Goal: Communication & Community: Answer question/provide support

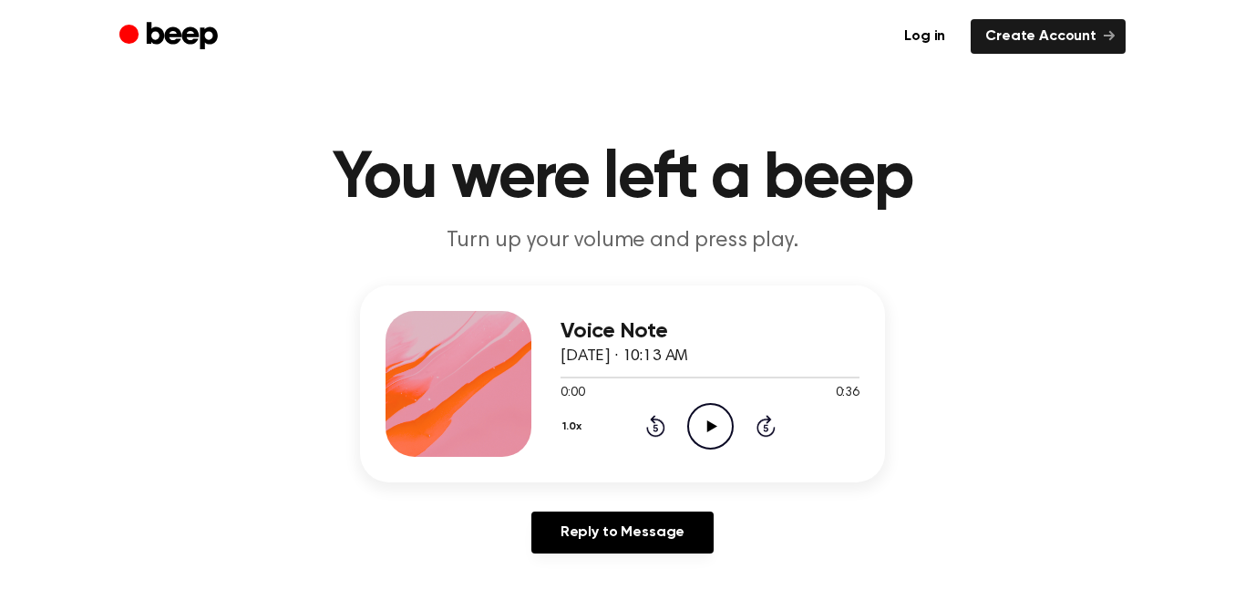
click at [952, 315] on div "Voice Note [DATE] · 10:13 AM 0:00 0:36 Your browser does not support the [objec…" at bounding box center [623, 426] width 1202 height 283
click at [716, 418] on icon "Play Audio" at bounding box center [710, 426] width 46 height 46
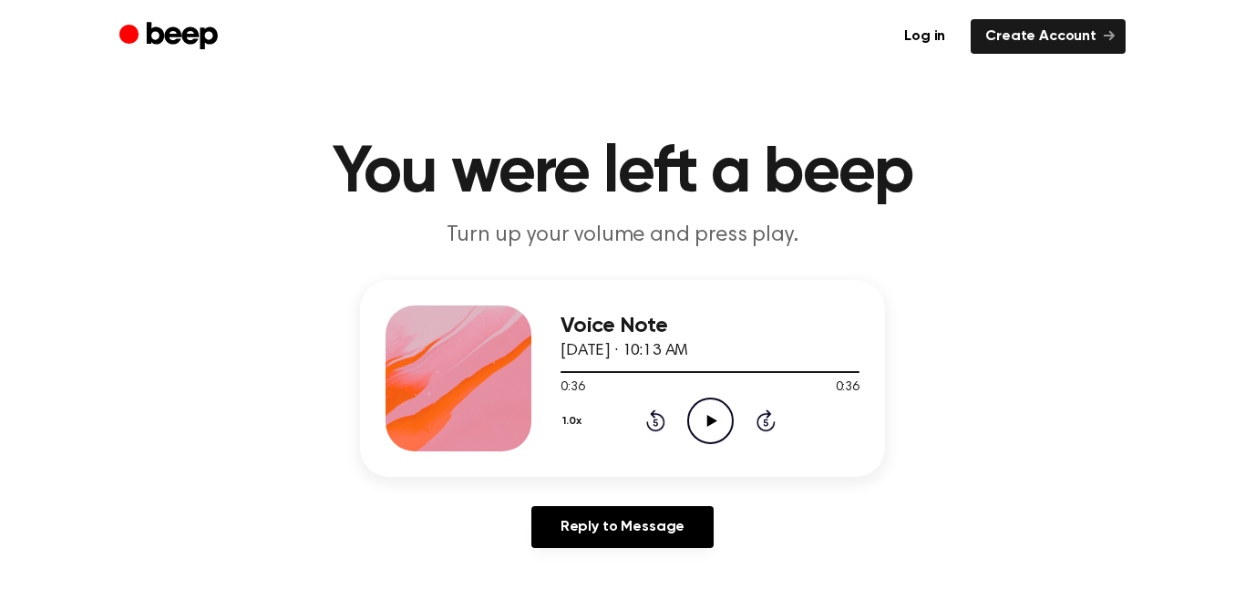
scroll to position [9, 0]
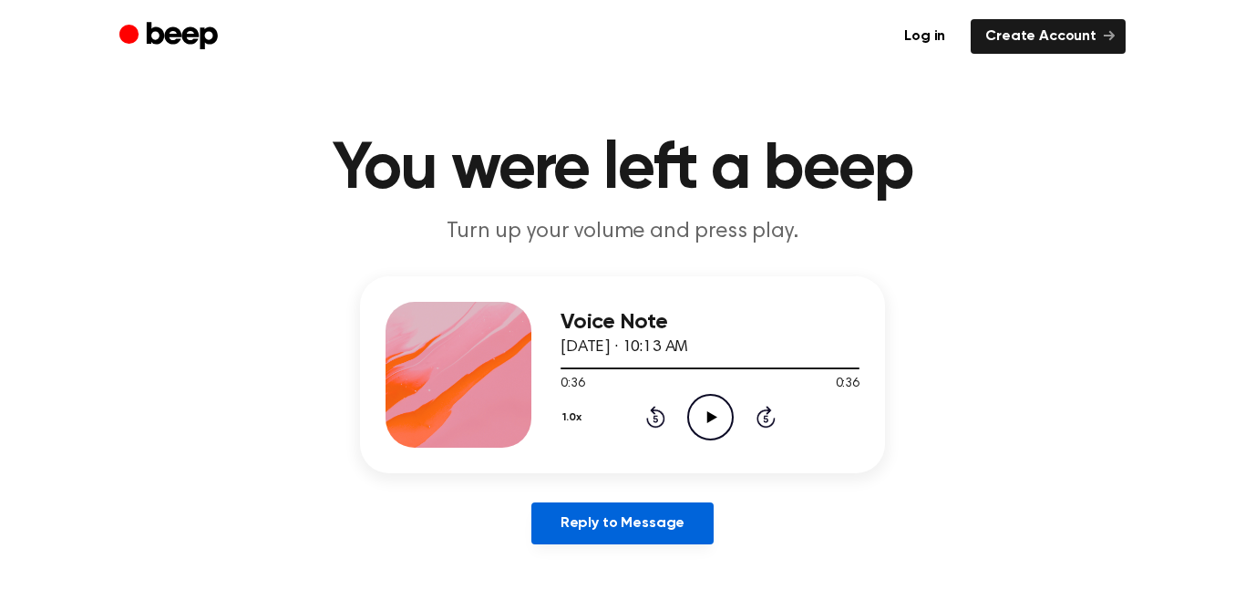
click at [660, 538] on link "Reply to Message" at bounding box center [623, 523] width 182 height 42
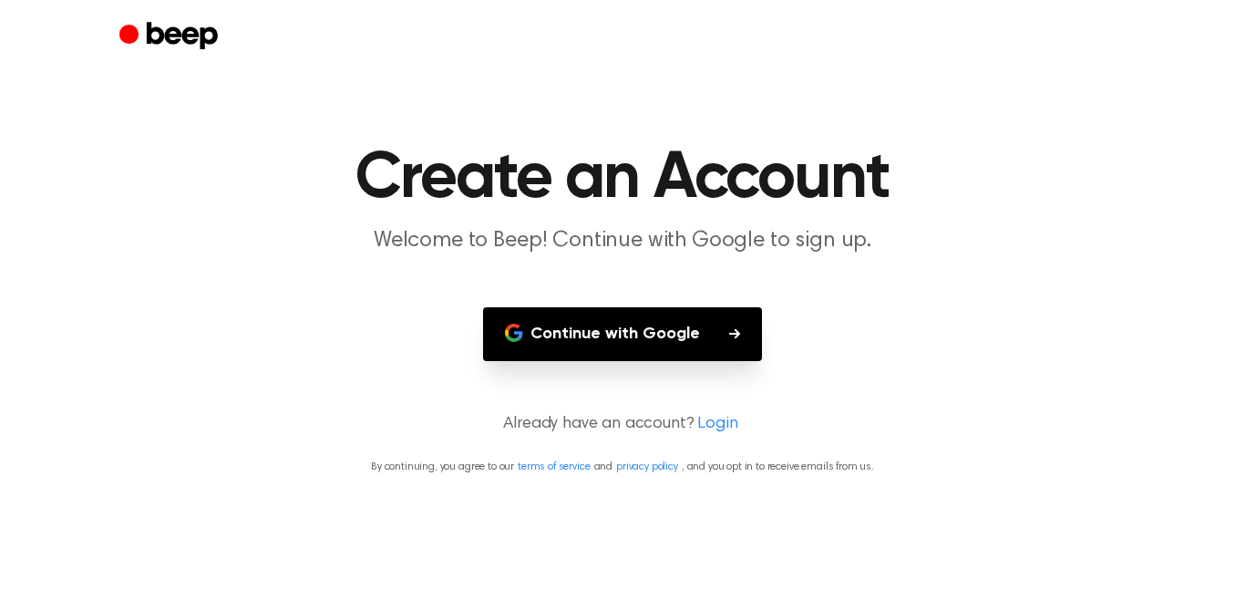
click at [626, 336] on button "Continue with Google" at bounding box center [622, 334] width 279 height 54
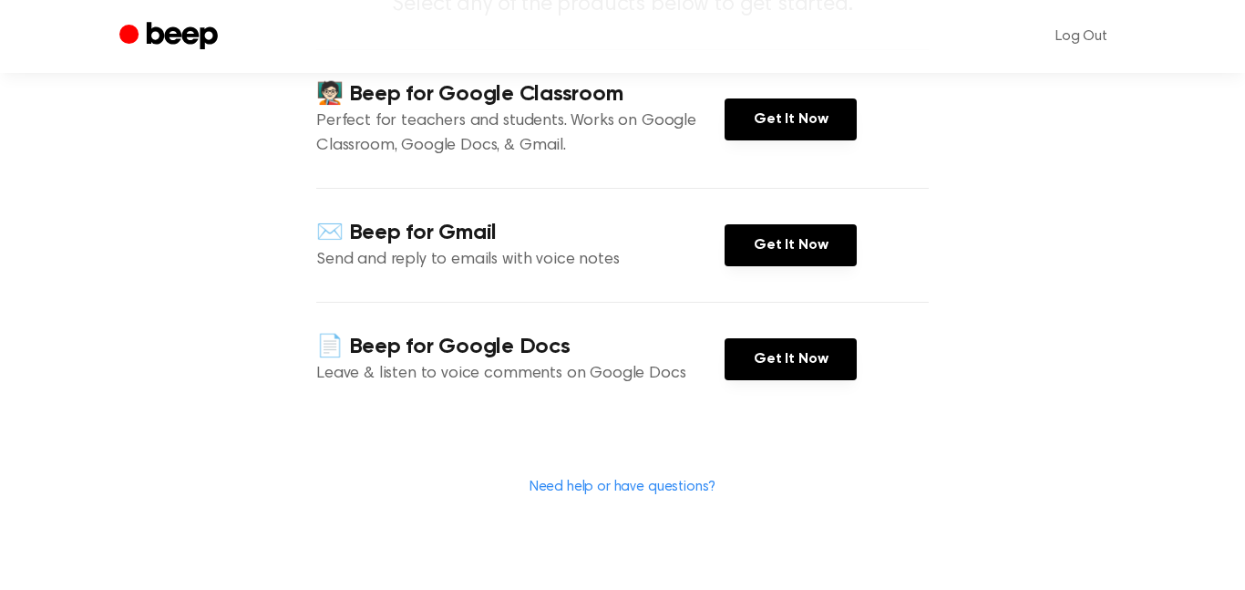
scroll to position [240, 0]
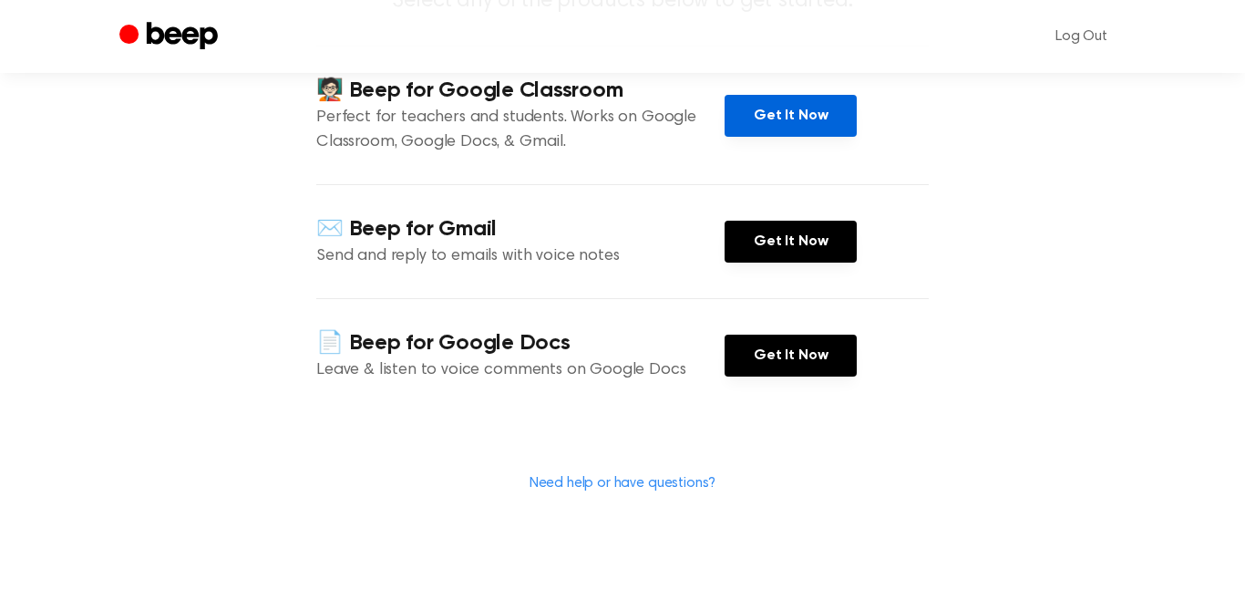
click at [745, 122] on link "Get It Now" at bounding box center [791, 116] width 132 height 42
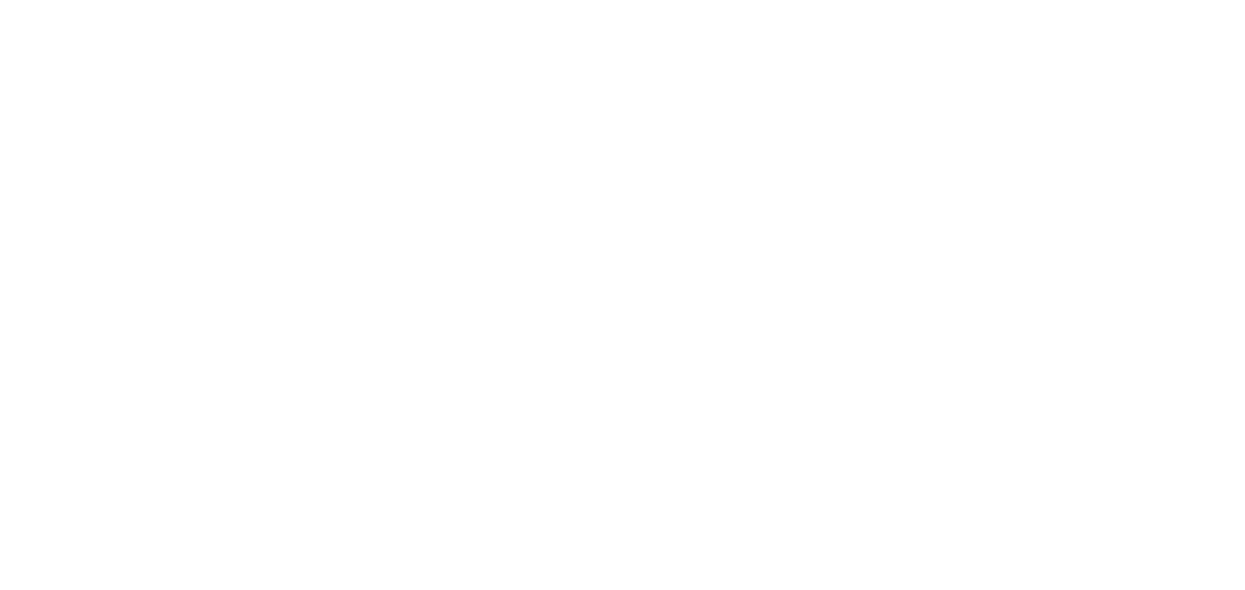
scroll to position [9, 0]
